Goal: Navigation & Orientation: Find specific page/section

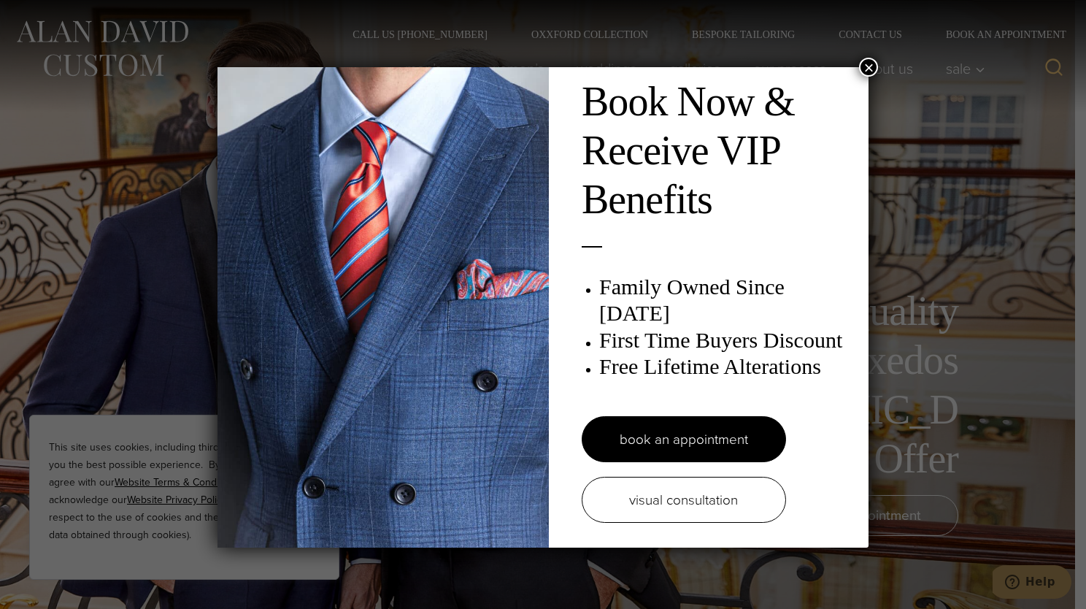
click at [864, 68] on button "×" at bounding box center [868, 67] width 19 height 19
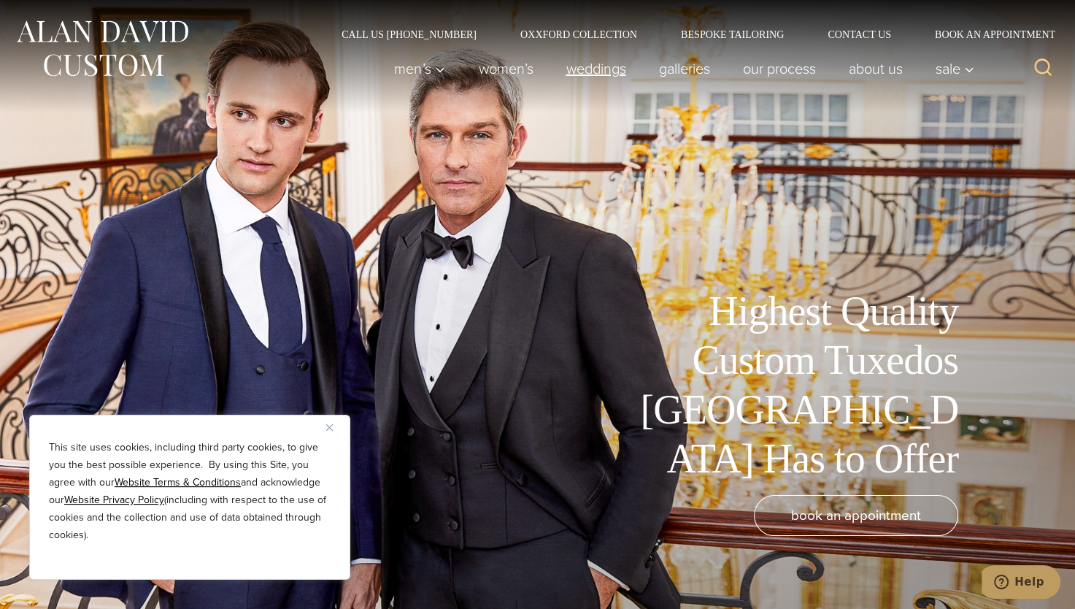
click at [592, 71] on link "weddings" at bounding box center [596, 68] width 93 height 29
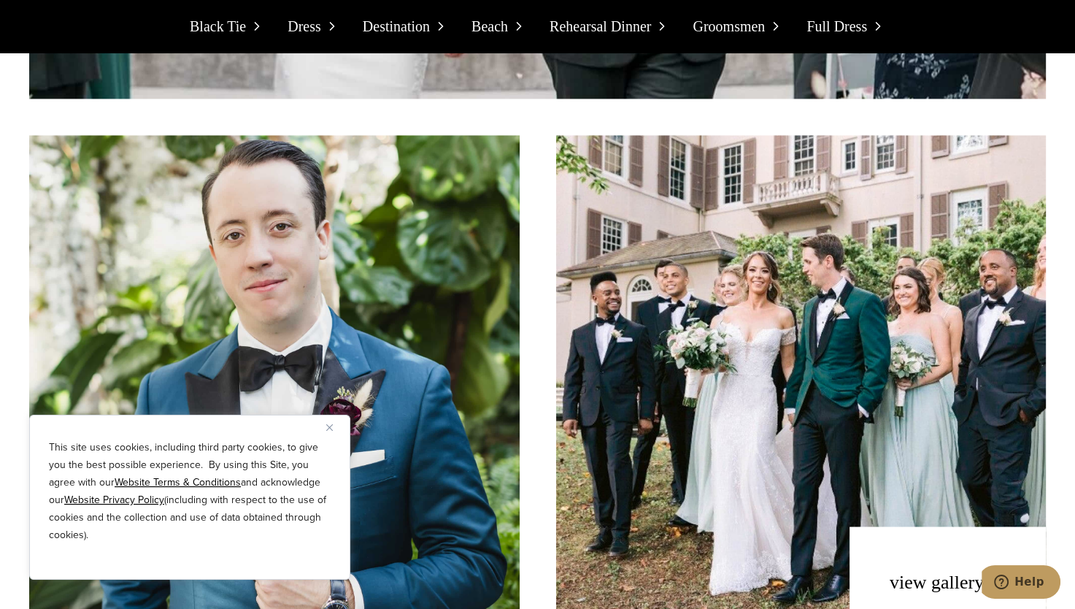
scroll to position [2391, 0]
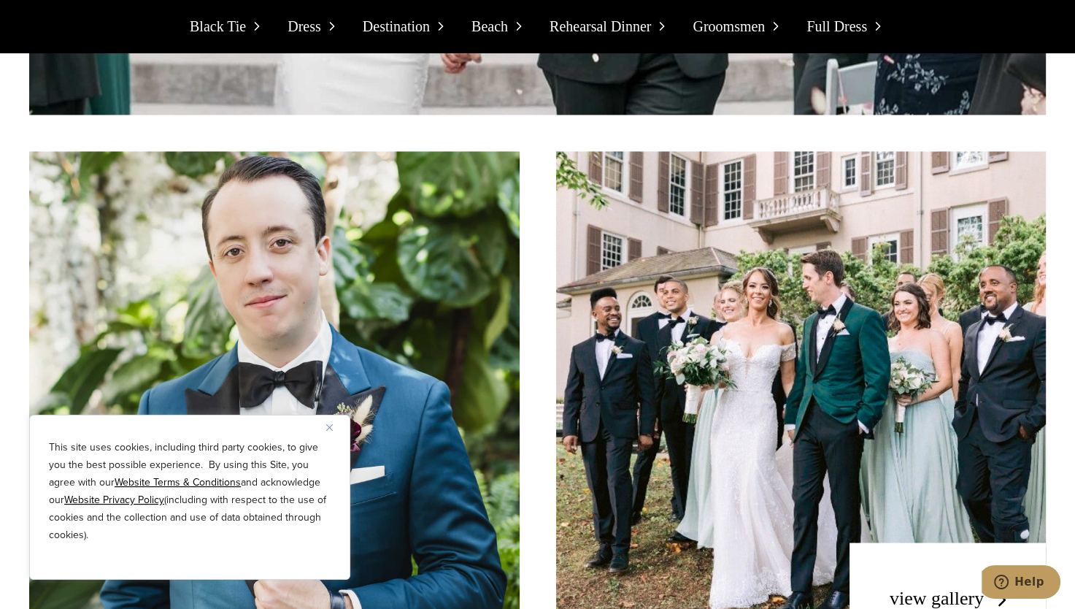
click at [328, 428] on img "Close" at bounding box center [329, 427] width 7 height 7
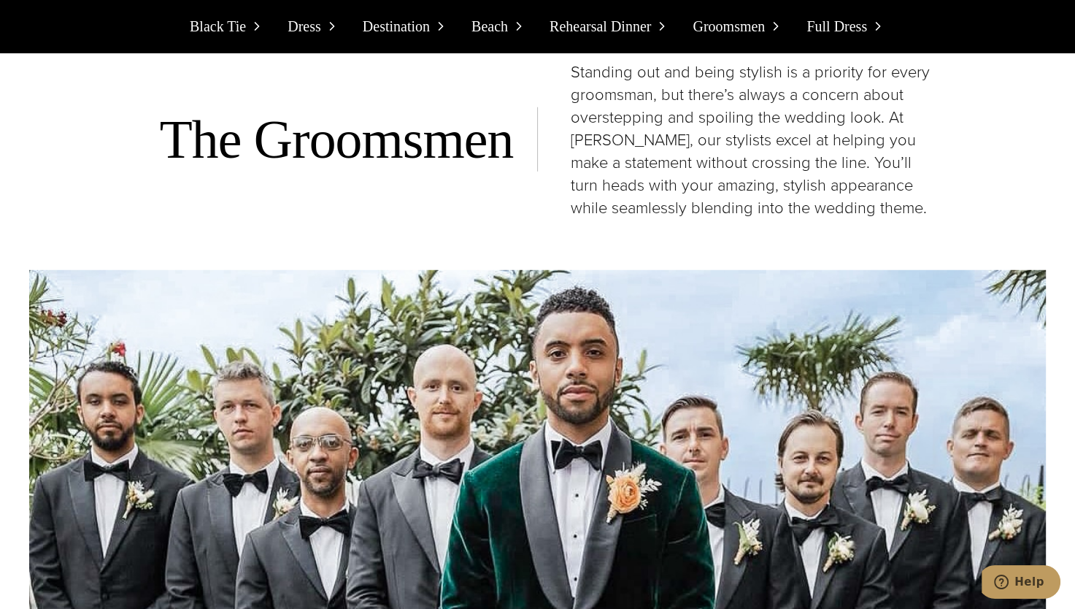
scroll to position [9265, 0]
